Goal: Complete application form

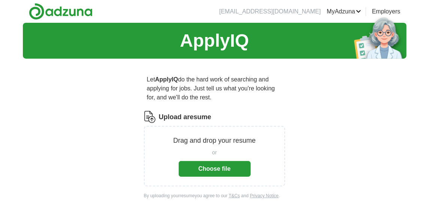
click at [198, 118] on label "Upload a resume" at bounding box center [185, 117] width 52 height 10
click at [0, 0] on input "Upload a resume" at bounding box center [0, 0] width 0 height 0
click at [241, 168] on button "Choose file" at bounding box center [215, 169] width 72 height 16
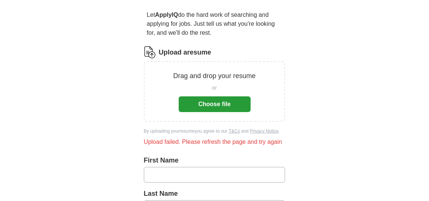
scroll to position [80, 0]
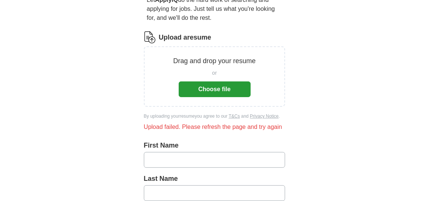
click at [214, 91] on button "Choose file" at bounding box center [215, 90] width 72 height 16
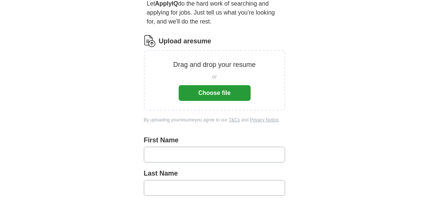
click at [199, 156] on input "text" at bounding box center [214, 155] width 141 height 16
click at [216, 88] on button "Choose file" at bounding box center [215, 93] width 72 height 16
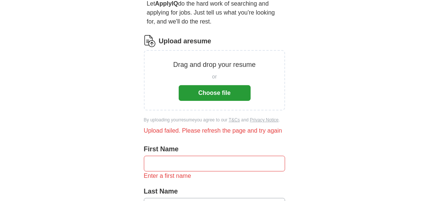
click at [172, 164] on input "text" at bounding box center [214, 164] width 141 height 16
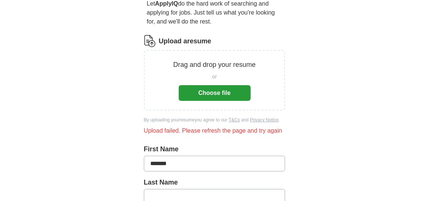
type input "*******"
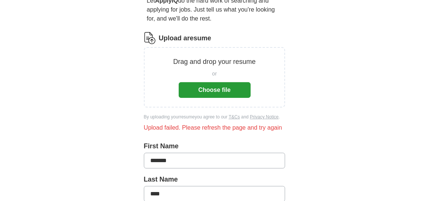
type input "****"
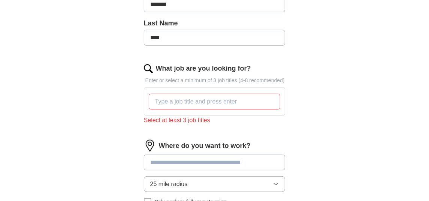
click at [219, 155] on input at bounding box center [214, 163] width 141 height 16
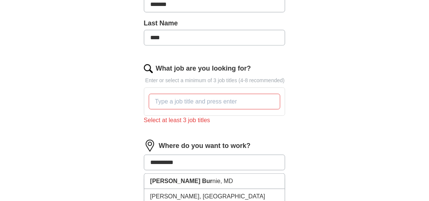
type input "**********"
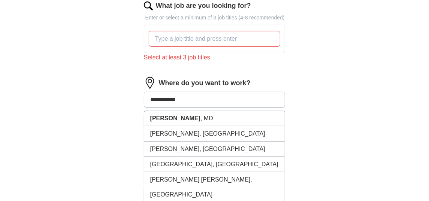
scroll to position [299, 0]
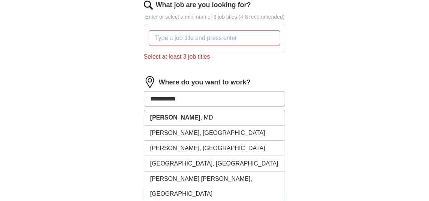
click at [187, 114] on li "Glen Burnie , MD" at bounding box center [214, 117] width 141 height 15
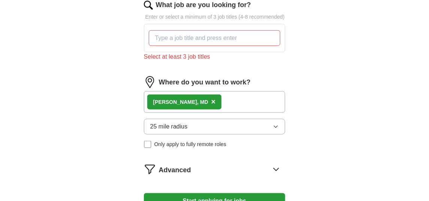
click at [277, 125] on icon "button" at bounding box center [275, 127] width 6 height 6
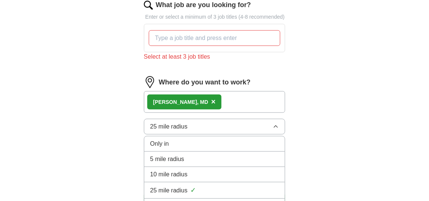
click at [187, 176] on span "10 mile radius" at bounding box center [168, 174] width 37 height 9
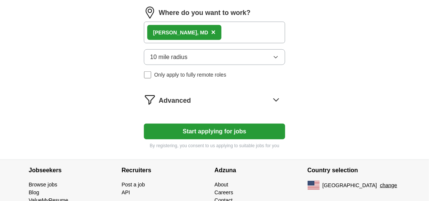
scroll to position [369, 0]
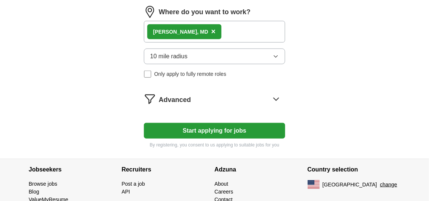
click at [277, 99] on icon at bounding box center [276, 99] width 12 height 12
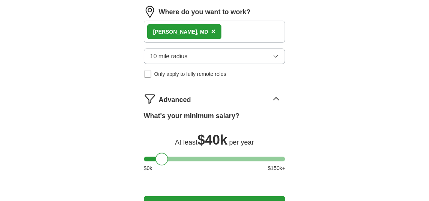
click at [162, 157] on div at bounding box center [214, 159] width 141 height 4
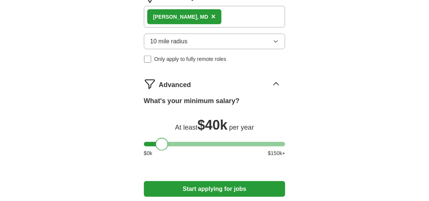
scroll to position [414, 0]
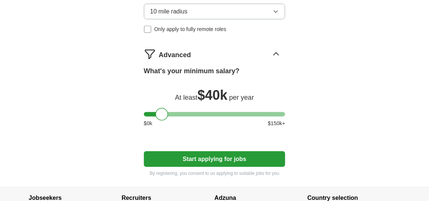
click at [235, 159] on button "Start applying for jobs" at bounding box center [214, 160] width 141 height 16
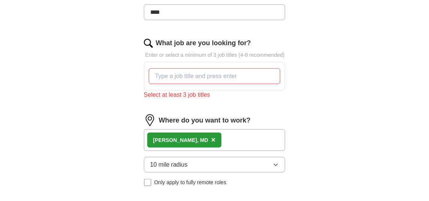
scroll to position [308, 0]
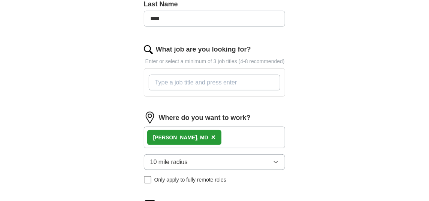
click at [207, 84] on input "What job are you looking for?" at bounding box center [215, 83] width 132 height 16
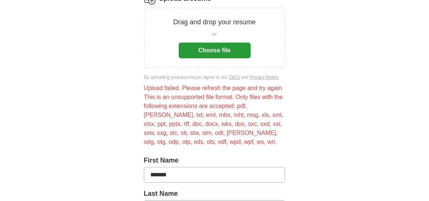
scroll to position [79, 0]
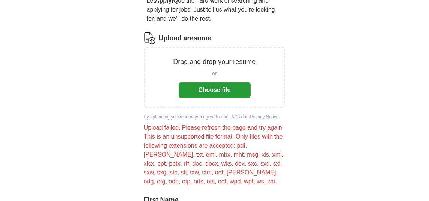
type input "receptionist mail clerk office assistant"
click at [206, 97] on button "Choose file" at bounding box center [215, 90] width 72 height 16
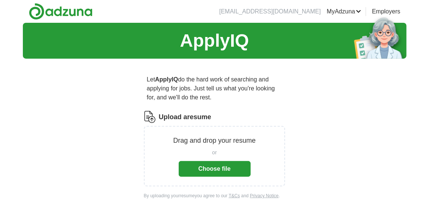
click at [213, 166] on button "Choose file" at bounding box center [215, 169] width 72 height 16
